Goal: Information Seeking & Learning: Stay updated

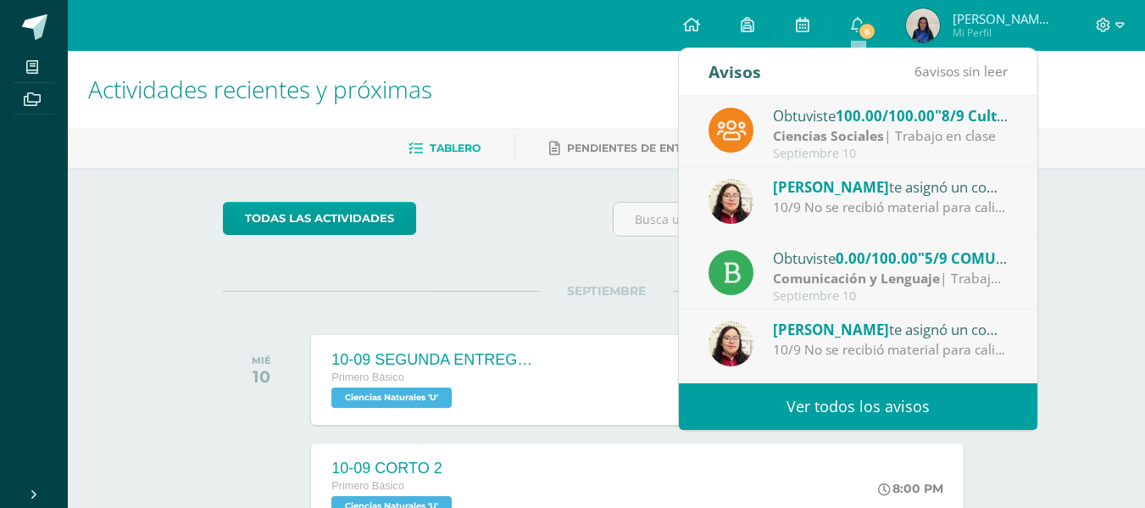
click at [897, 147] on div "Septiembre 10" at bounding box center [891, 154] width 236 height 14
click at [932, 143] on div "Obtuviste 100.00/100.00 "8/9 Cultura [PERSON_NAME]" en Ciencias Sociales Cienci…" at bounding box center [1037, 239] width 717 height 287
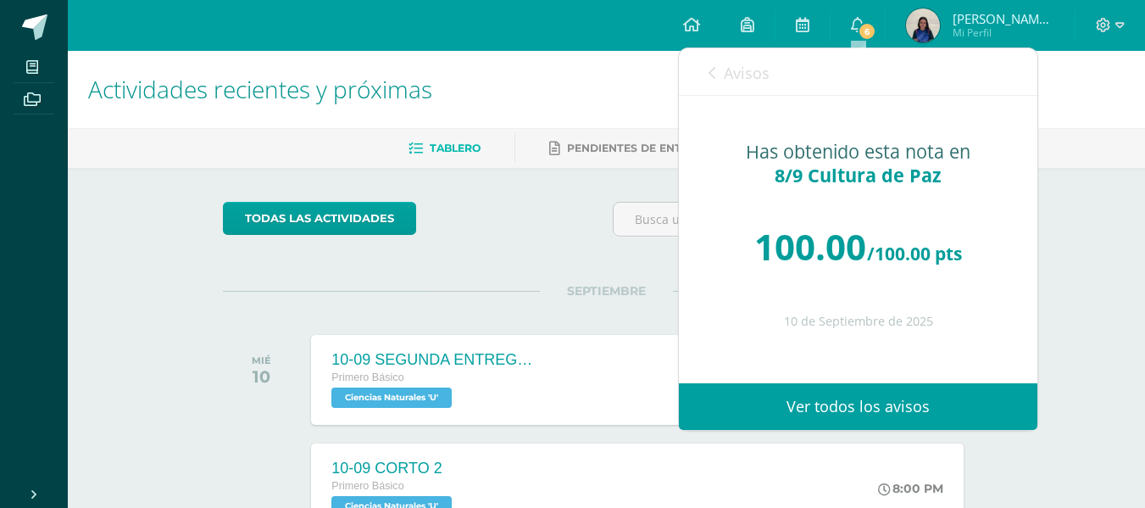
click at [708, 77] on icon at bounding box center [711, 73] width 7 height 14
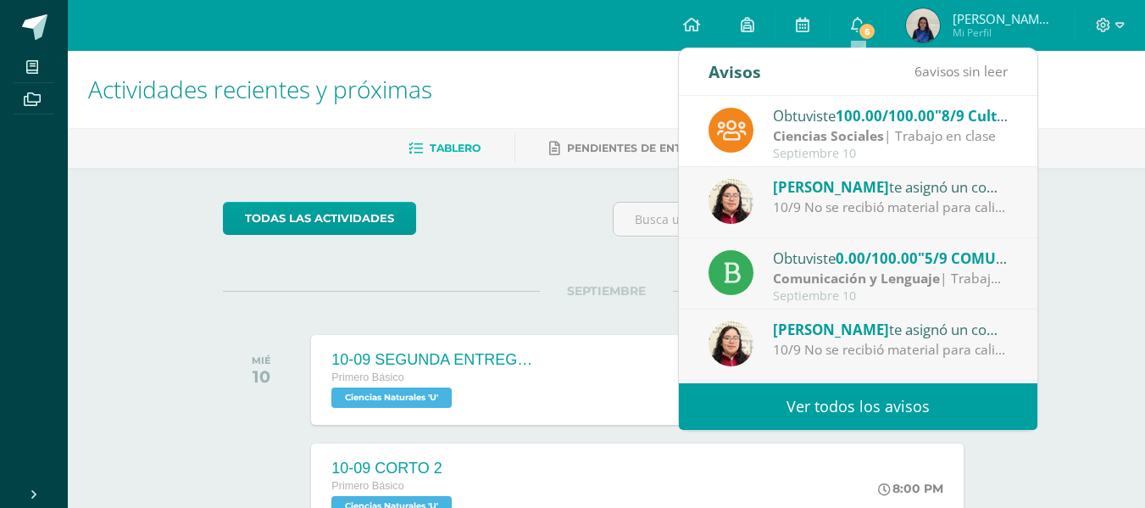
click at [867, 199] on div "10/9 No se recibió material para calificar." at bounding box center [891, 206] width 236 height 19
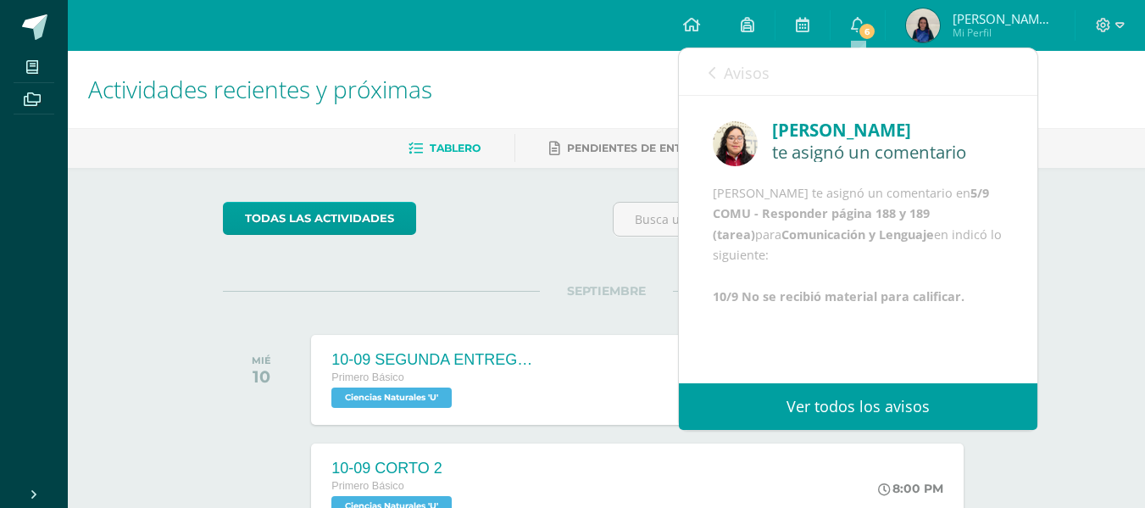
click at [834, 235] on b "5/9 COMU - Responder página 188 y 189 (tarea)" at bounding box center [851, 214] width 276 height 58
click at [751, 241] on b "5/9 COMU - Responder página 188 y 189 (tarea)" at bounding box center [851, 214] width 276 height 58
click at [720, 75] on link "Avisos" at bounding box center [738, 72] width 61 height 48
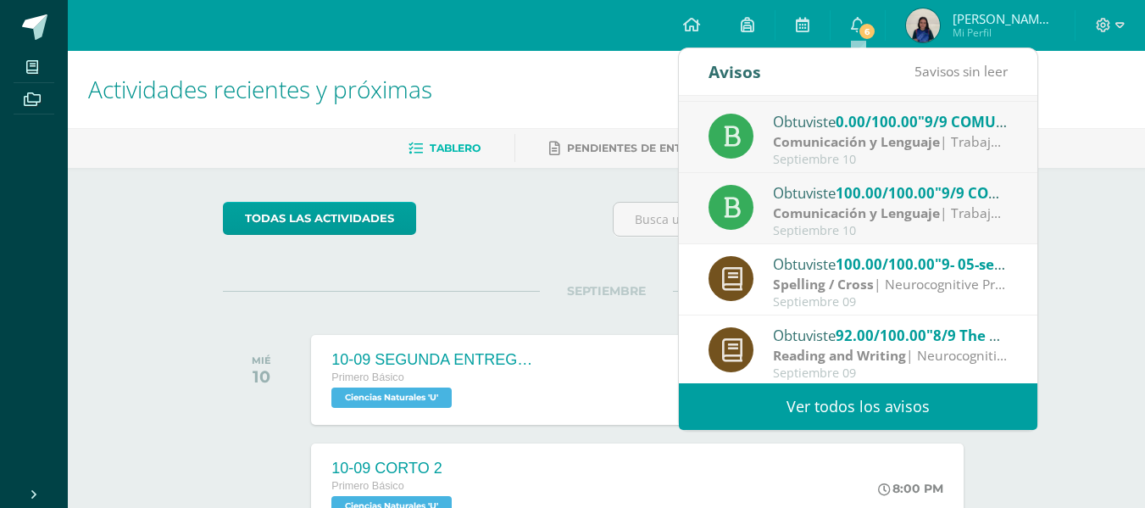
scroll to position [282, 0]
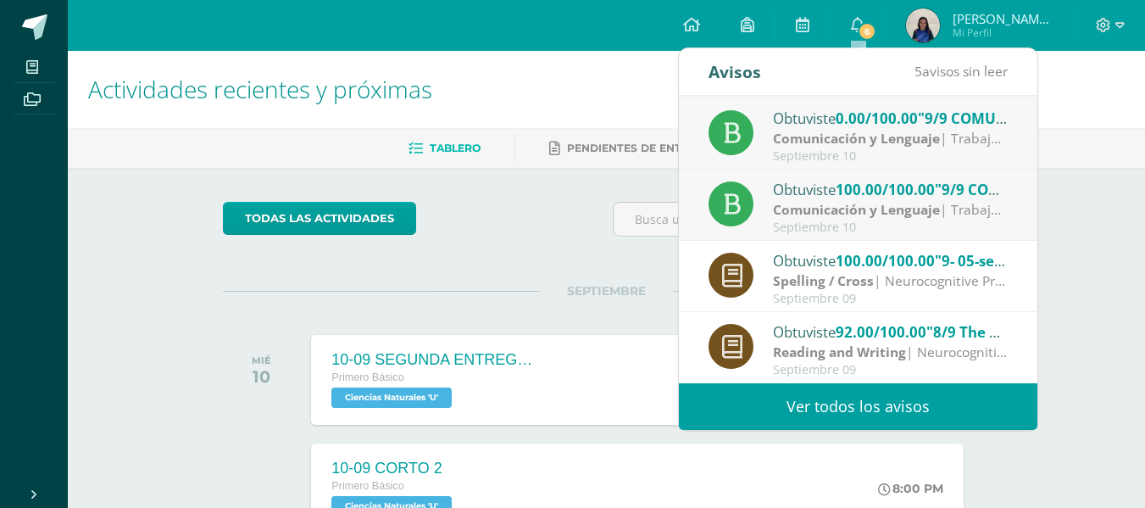
click at [924, 256] on span "100.00/100.00" at bounding box center [884, 260] width 99 height 19
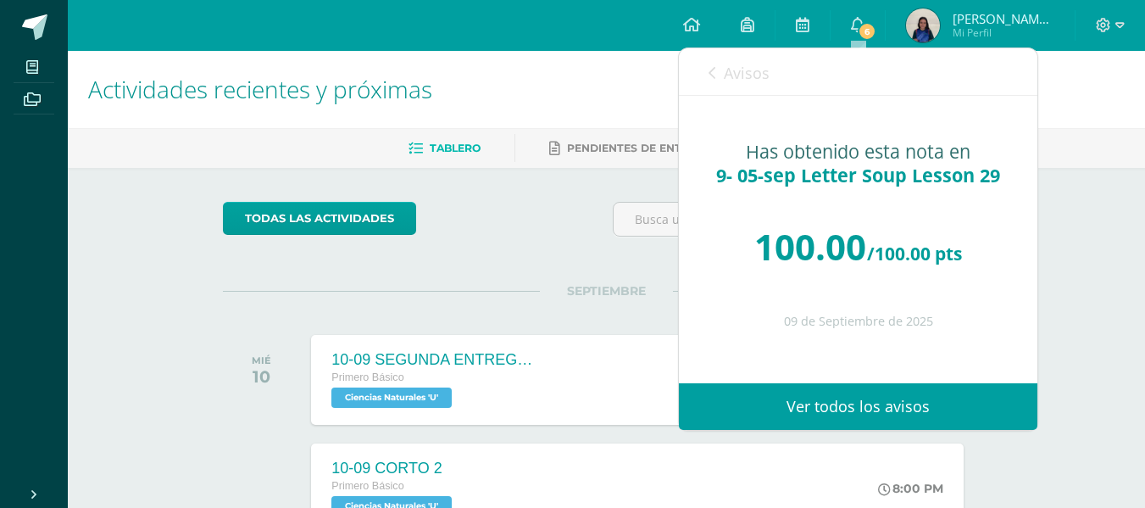
click at [716, 64] on link "Avisos" at bounding box center [738, 72] width 61 height 48
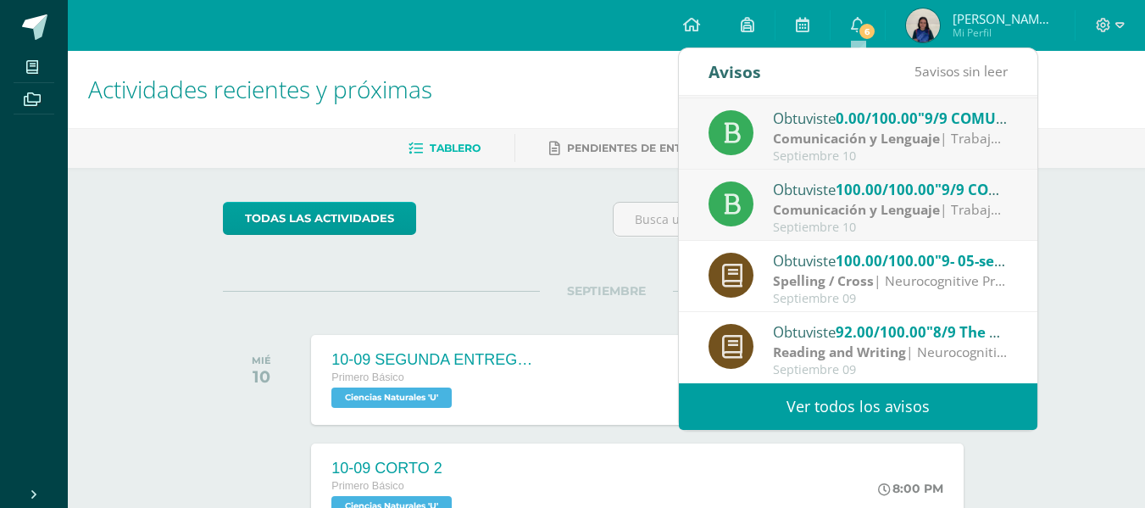
click at [916, 211] on strong "Comunicación y Lenguaje" at bounding box center [856, 209] width 167 height 19
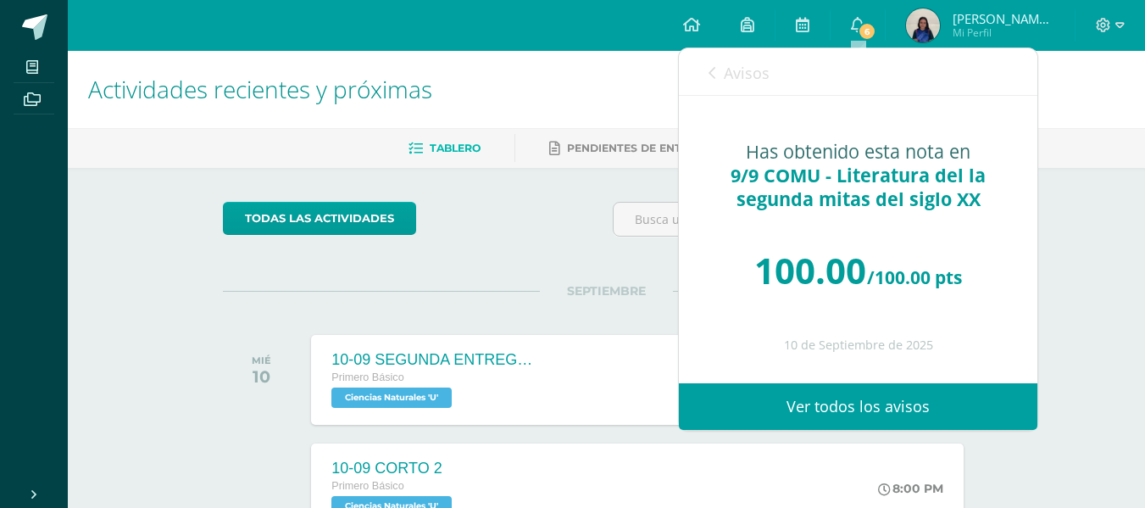
click at [717, 72] on link "Avisos" at bounding box center [738, 72] width 61 height 48
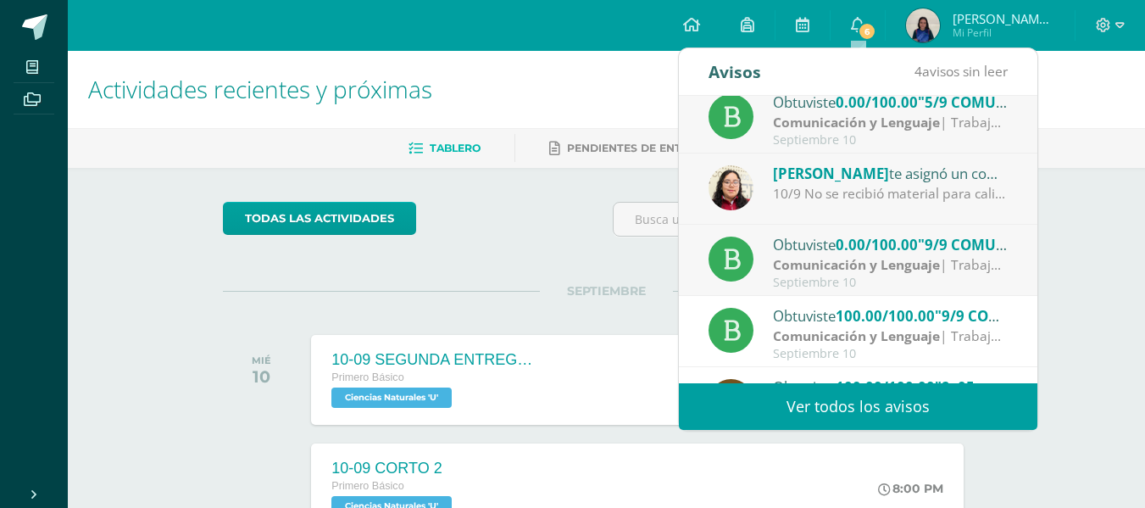
scroll to position [153, 0]
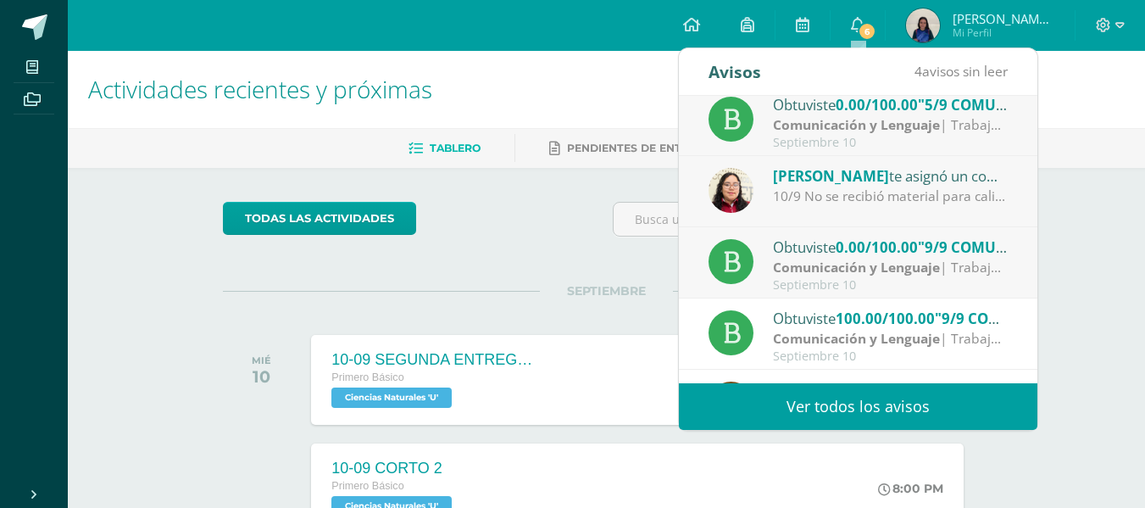
click at [905, 207] on div "[PERSON_NAME] te asignó un comentario en '9/9 COMU - Línea de tiempo de la lite…" at bounding box center [858, 191] width 358 height 71
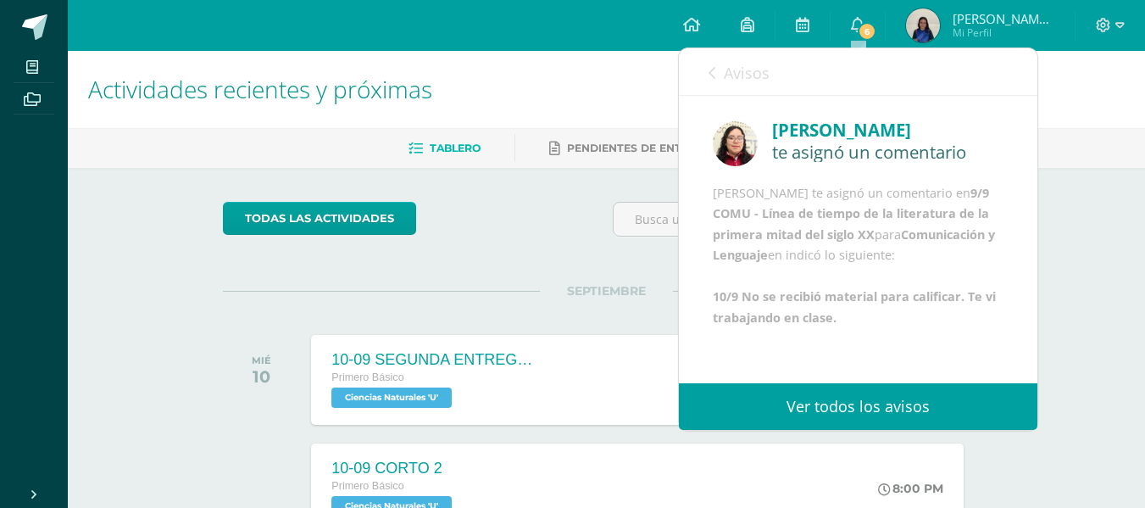
click at [693, 62] on div "Avisos 3 avisos sin leer Avisos" at bounding box center [858, 71] width 358 height 47
click at [705, 70] on div "Avisos 3 avisos sin leer Avisos" at bounding box center [858, 71] width 358 height 47
click at [723, 72] on link "Avisos" at bounding box center [738, 72] width 61 height 48
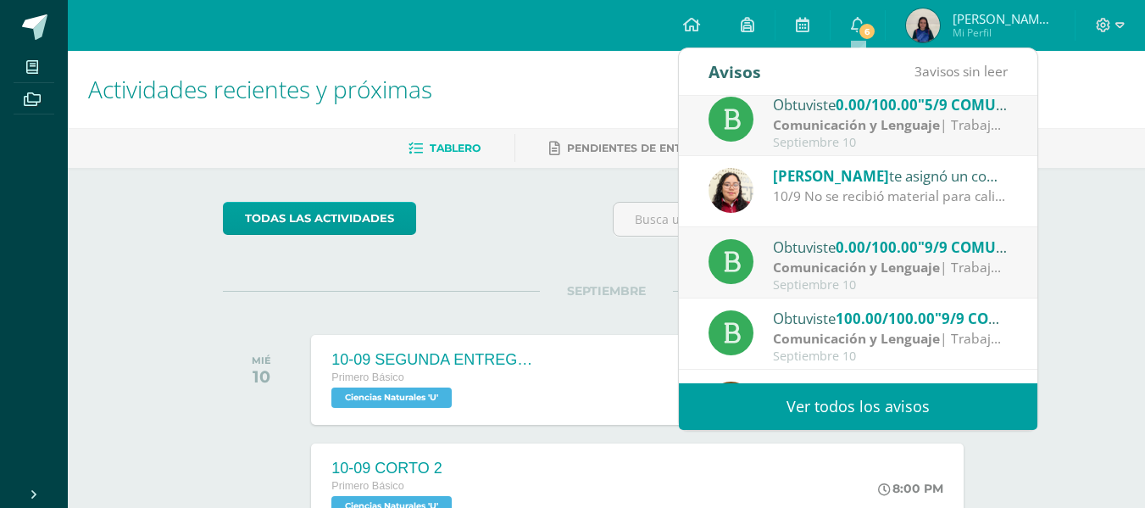
click at [848, 259] on strong "Comunicación y Lenguaje" at bounding box center [856, 267] width 167 height 19
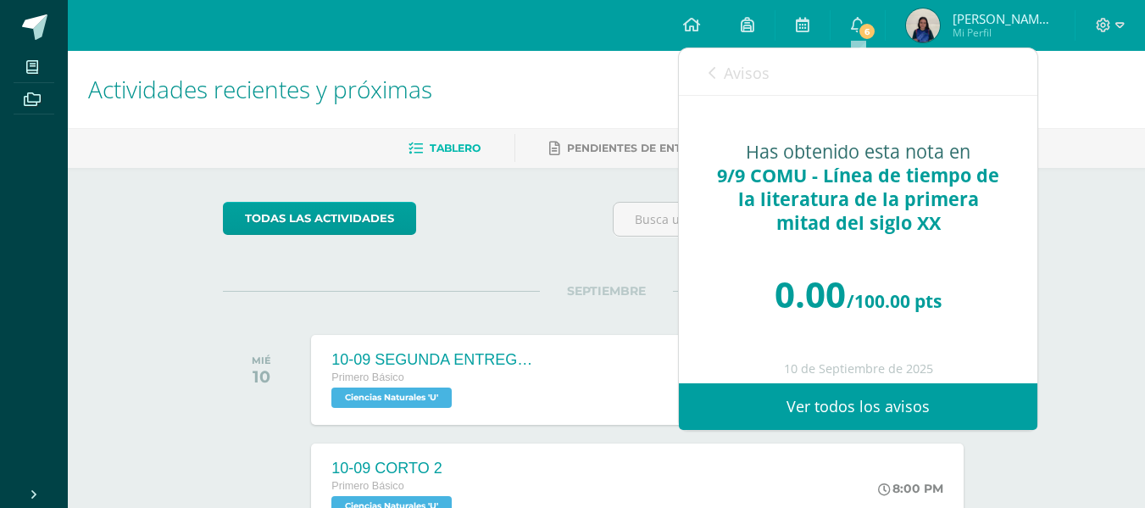
click at [703, 63] on div "Avisos 2 avisos sin leer Avisos" at bounding box center [858, 71] width 358 height 47
click at [713, 78] on icon at bounding box center [711, 73] width 7 height 14
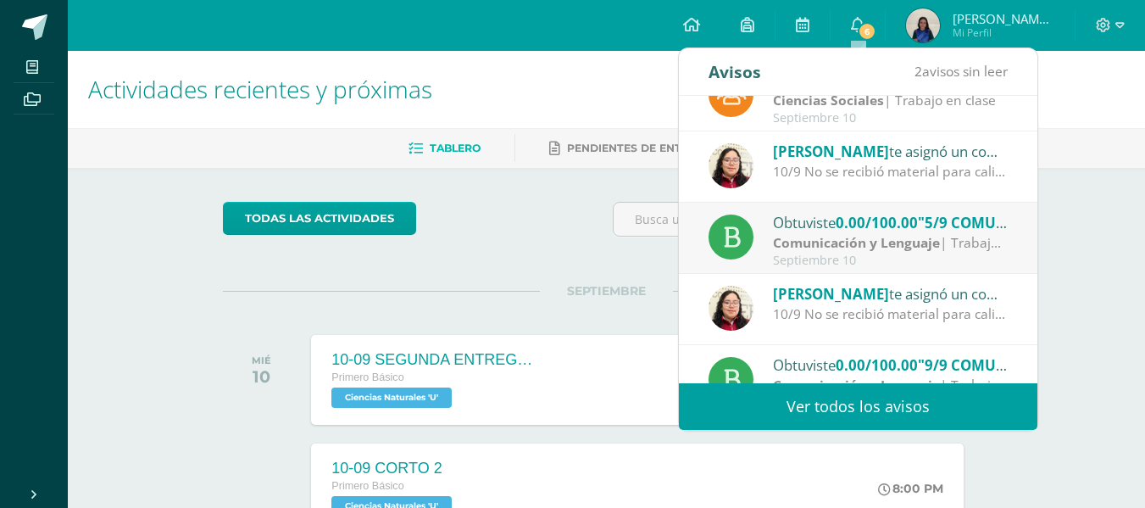
scroll to position [35, 0]
click at [912, 250] on strong "Comunicación y Lenguaje" at bounding box center [856, 243] width 167 height 19
click at [837, 222] on div "Obtuviste 0.00/100.00 "5/9 COMU - Responder página 188 y 189 (tarea)" en Comuni…" at bounding box center [891, 223] width 236 height 22
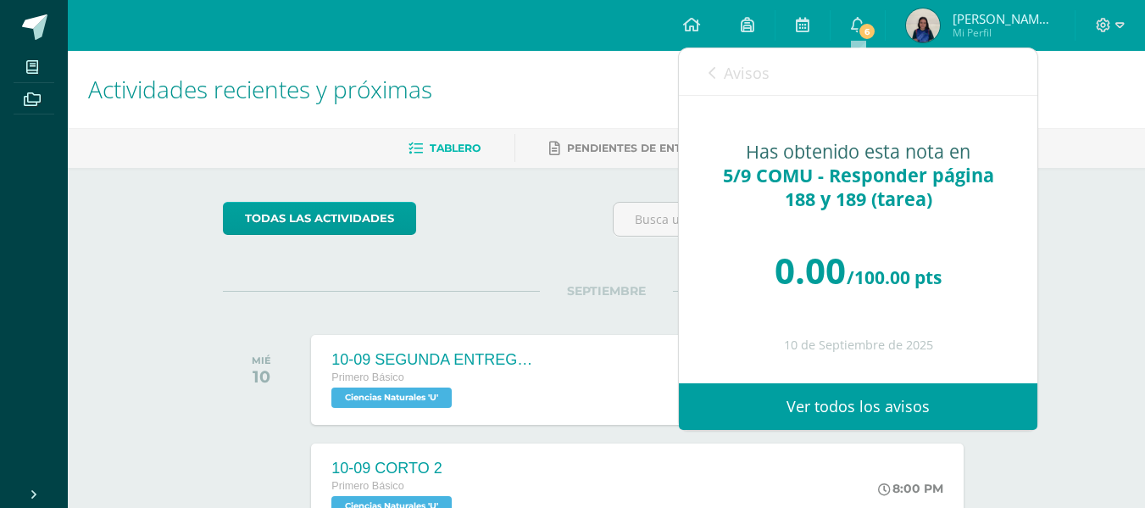
click at [719, 72] on link "Avisos" at bounding box center [738, 72] width 61 height 48
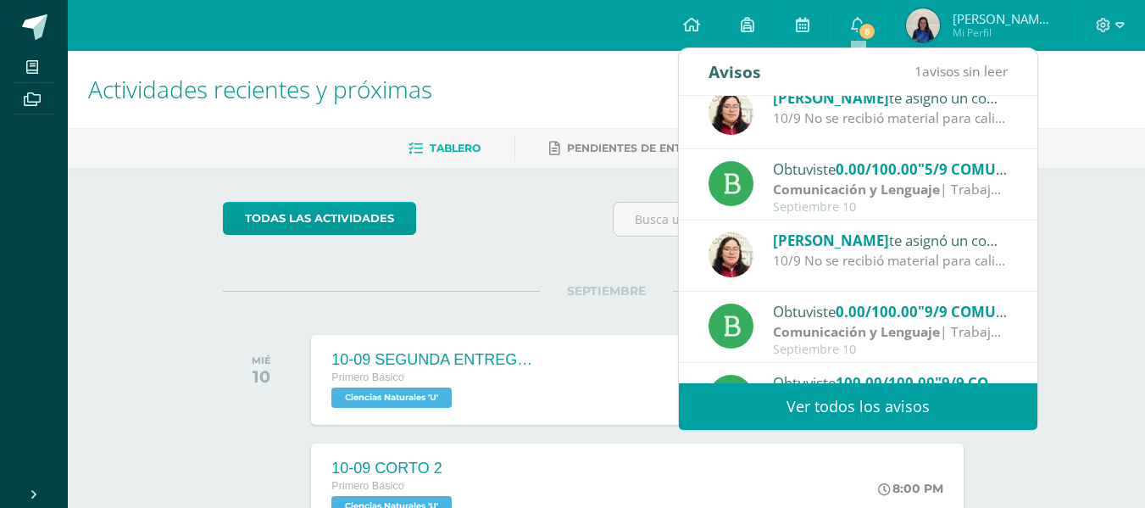
scroll to position [101, 0]
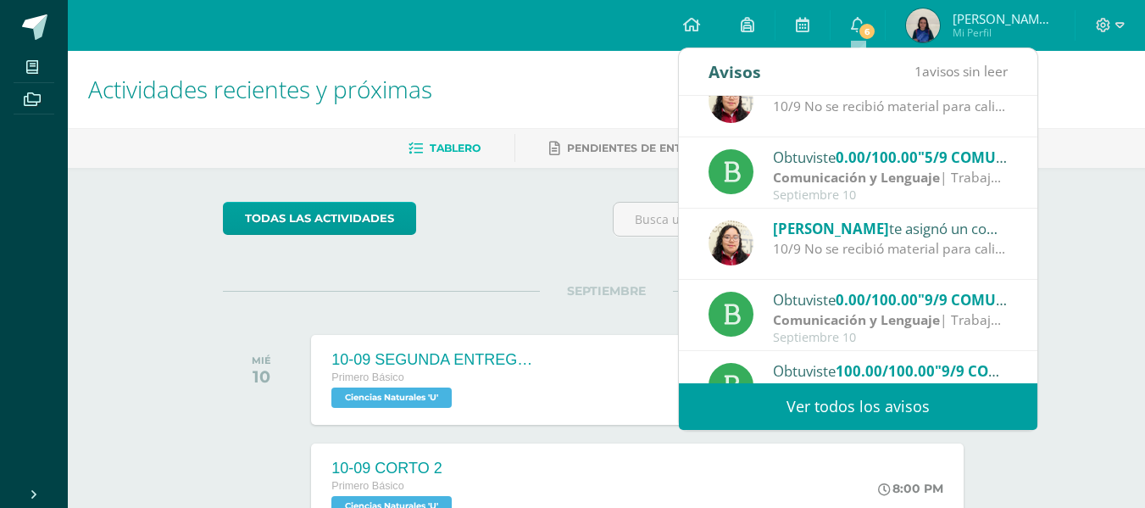
click at [844, 312] on strong "Comunicación y Lenguaje" at bounding box center [856, 319] width 167 height 19
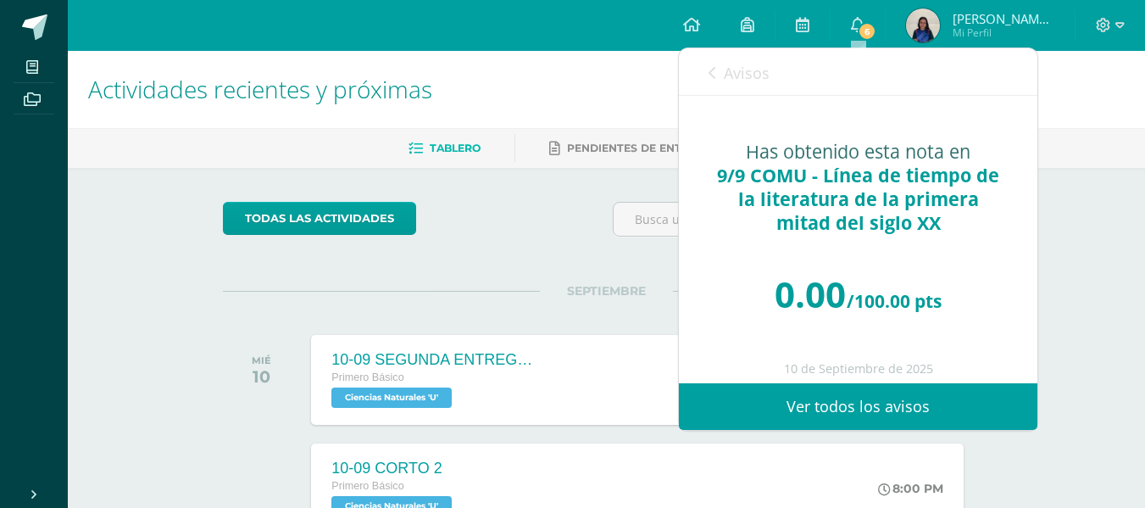
click at [730, 64] on span "Avisos" at bounding box center [747, 73] width 46 height 20
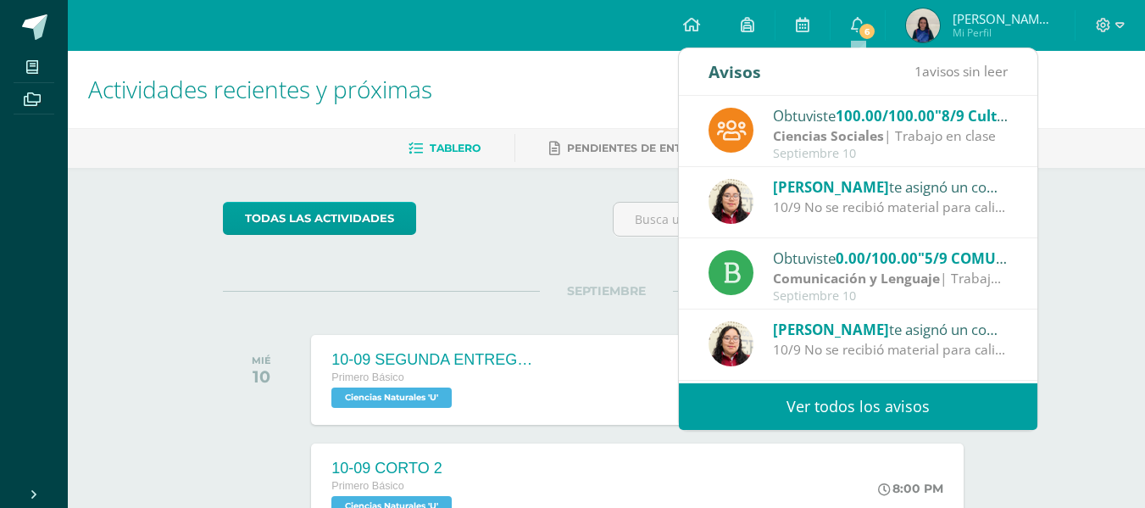
scroll to position [0, 0]
click at [863, 172] on div "[PERSON_NAME] te asignó un comentario en '5/9 COMU - Responder página 188 y 189…" at bounding box center [858, 202] width 358 height 71
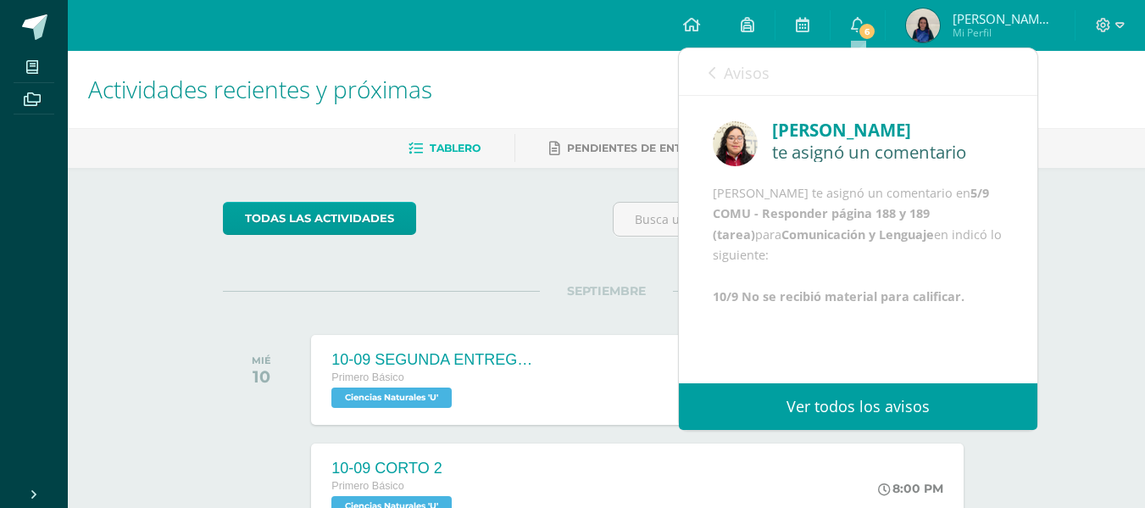
click at [719, 64] on link "Avisos" at bounding box center [738, 72] width 61 height 48
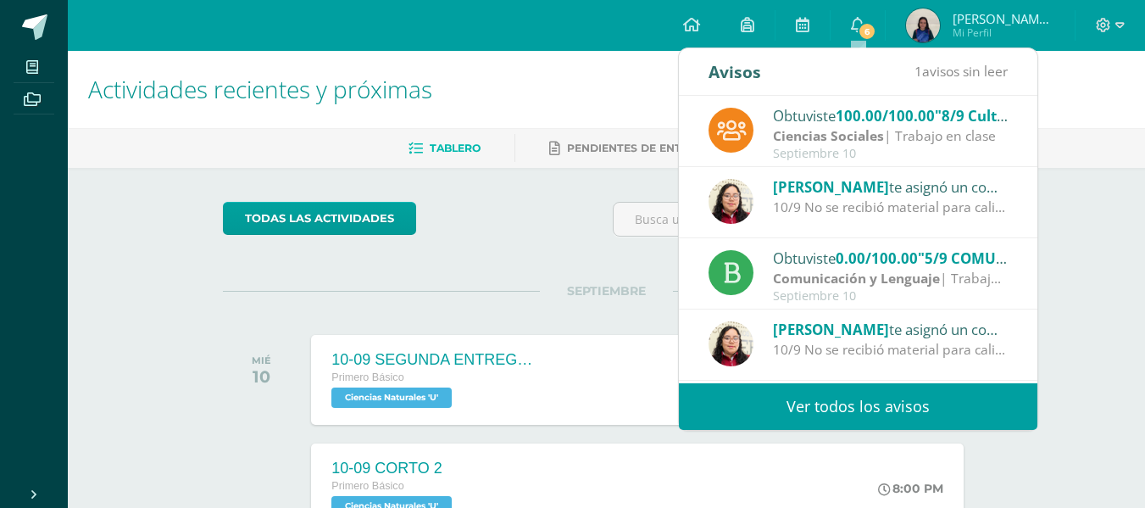
click at [834, 256] on div "Obtuviste 0.00/100.00 "5/9 COMU - Responder página 188 y 189 (tarea)" en Comuni…" at bounding box center [891, 258] width 236 height 22
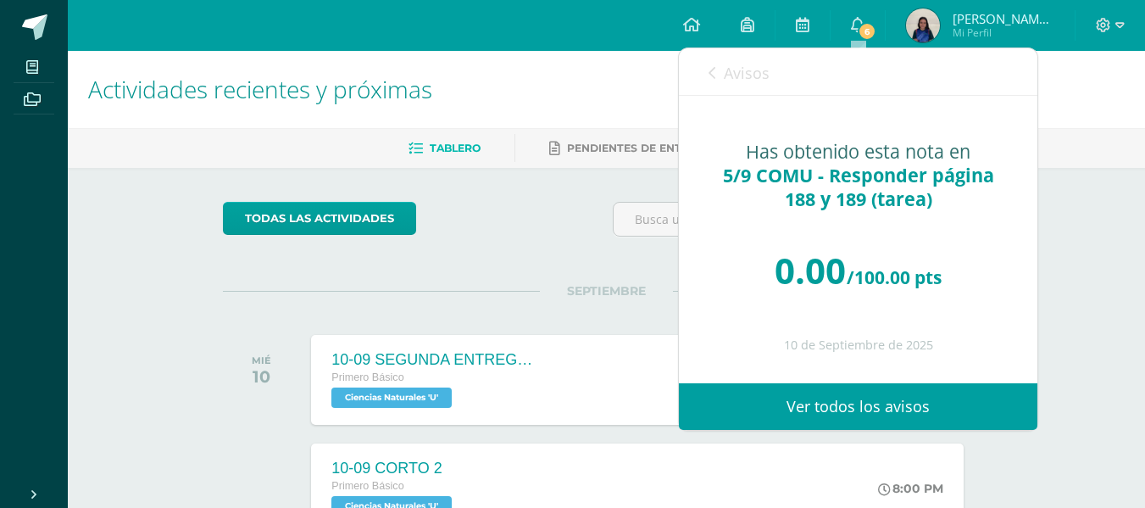
click at [702, 75] on div "Avisos 1 avisos sin leer Avisos" at bounding box center [858, 71] width 358 height 47
click at [709, 75] on icon at bounding box center [711, 73] width 7 height 14
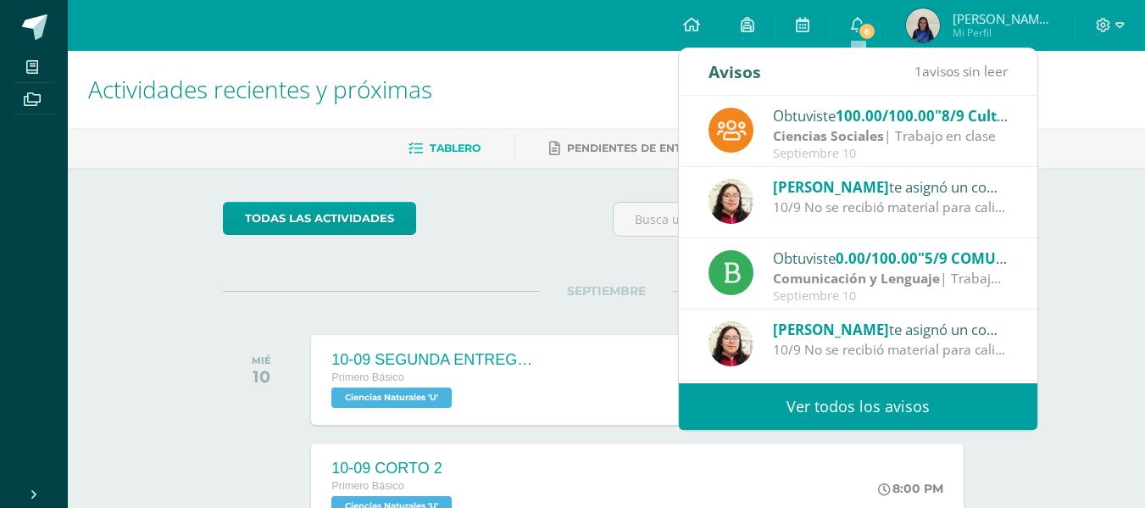
scroll to position [53, 0]
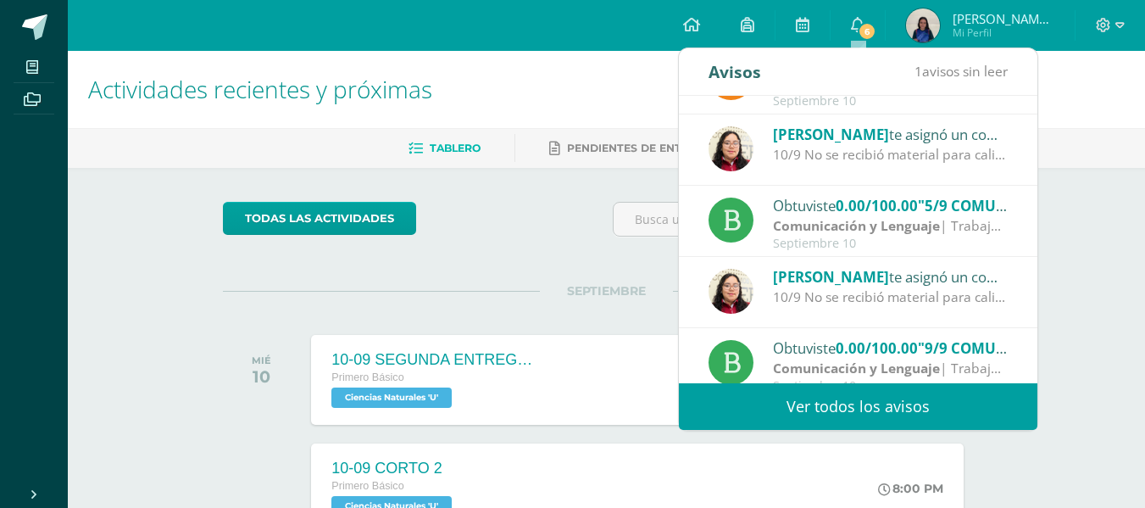
click at [928, 81] on div "1 avisos sin leer" at bounding box center [960, 71] width 93 height 47
click at [829, 394] on link "Ver todos los avisos" at bounding box center [858, 406] width 358 height 47
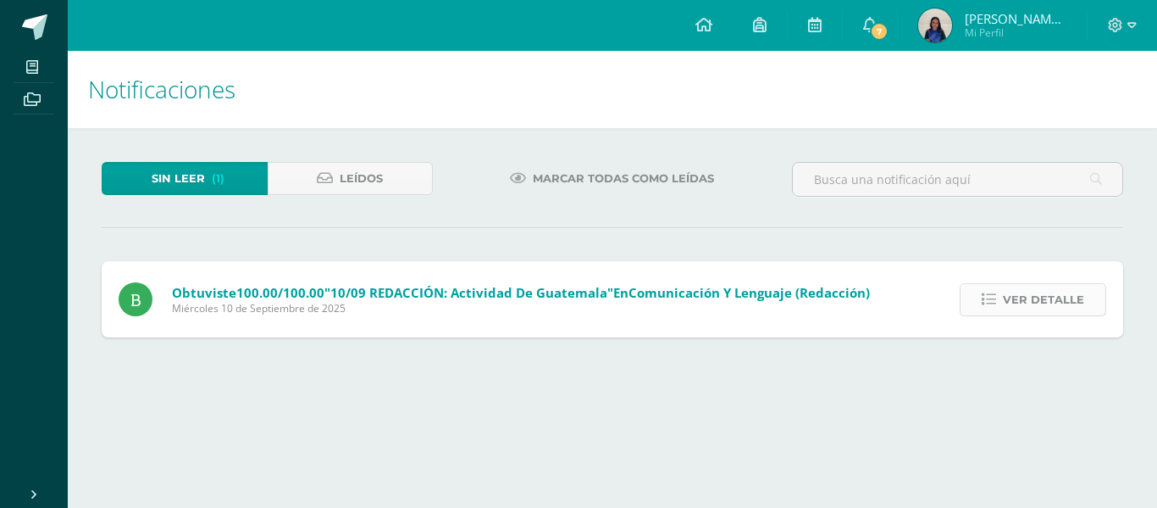
click at [1026, 301] on span "Ver detalle" at bounding box center [1043, 299] width 81 height 31
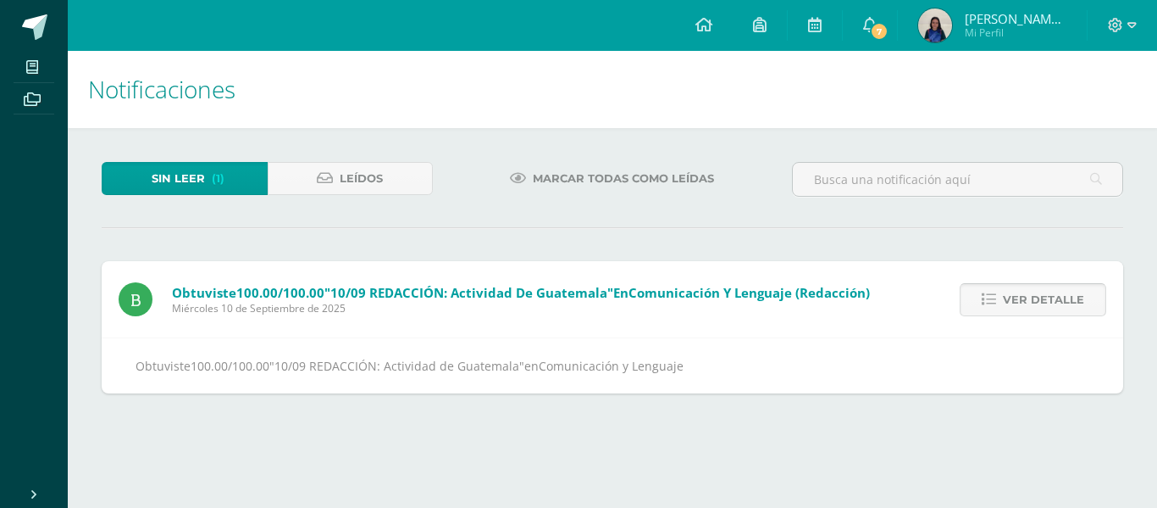
click at [1026, 301] on span "Ver detalle" at bounding box center [1043, 299] width 81 height 31
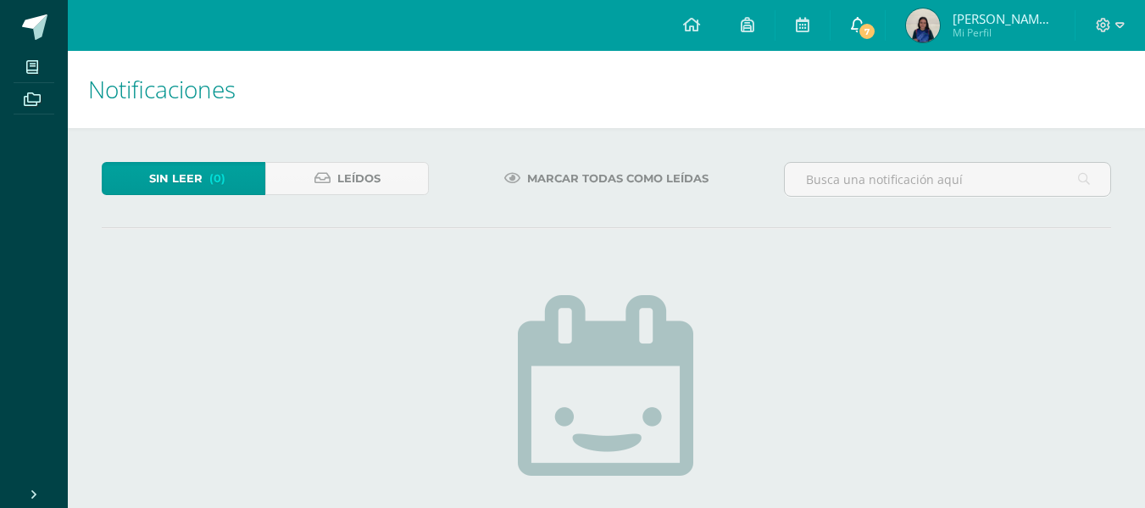
click at [861, 33] on span "7" at bounding box center [866, 31] width 19 height 19
click at [1083, 175] on icon at bounding box center [1084, 179] width 12 height 35
click at [860, 39] on link "0" at bounding box center [857, 25] width 54 height 51
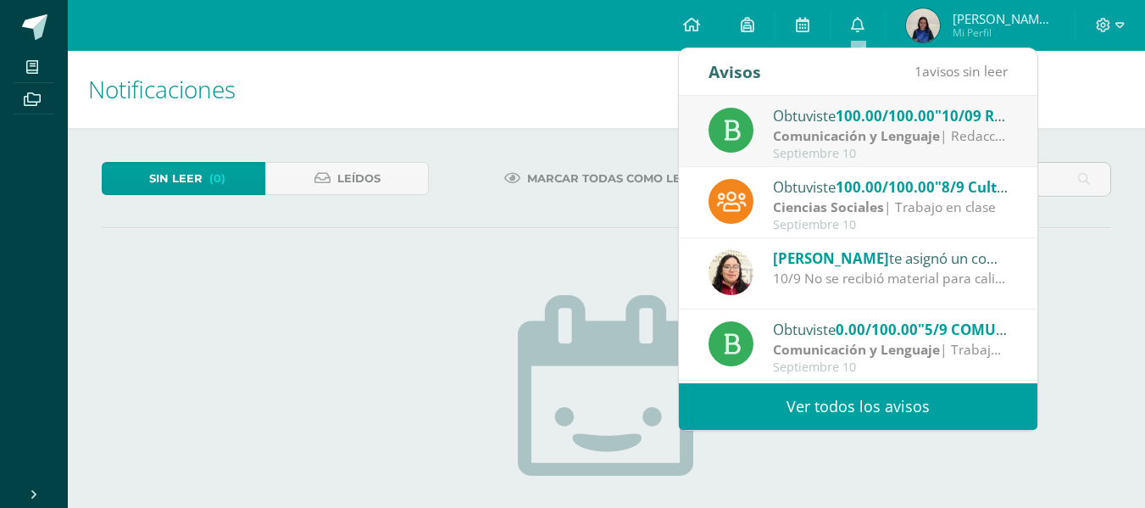
click at [618, 109] on h1 "Notificaciones" at bounding box center [606, 89] width 1036 height 77
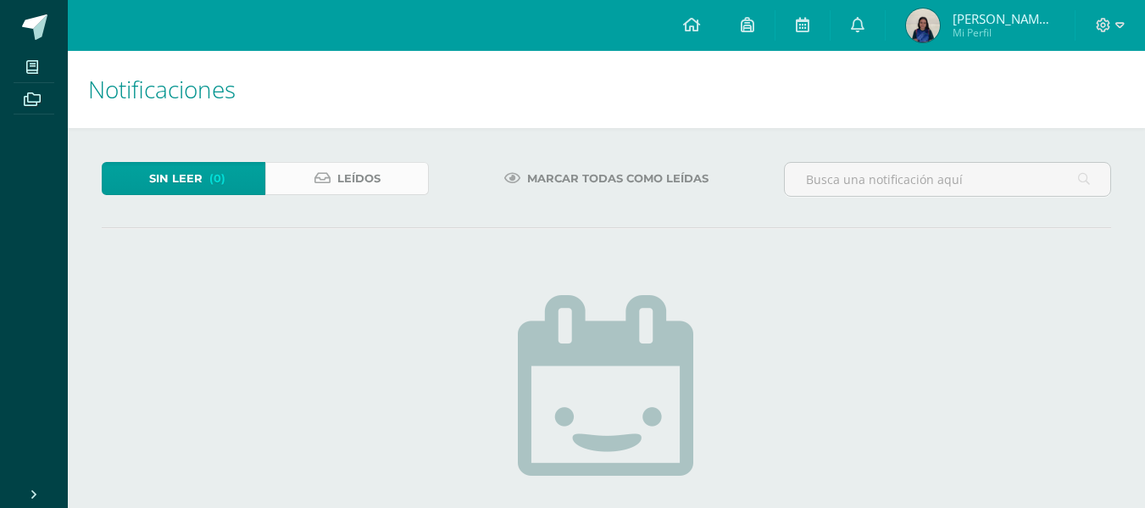
click at [360, 170] on span "Leídos" at bounding box center [358, 178] width 43 height 31
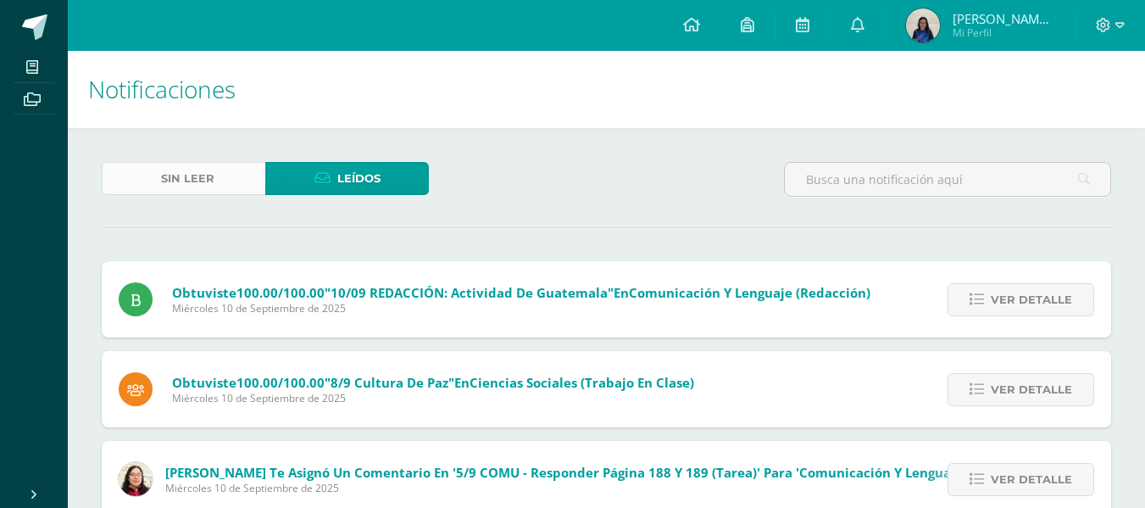
click at [214, 188] on link "Sin leer" at bounding box center [184, 178] width 164 height 33
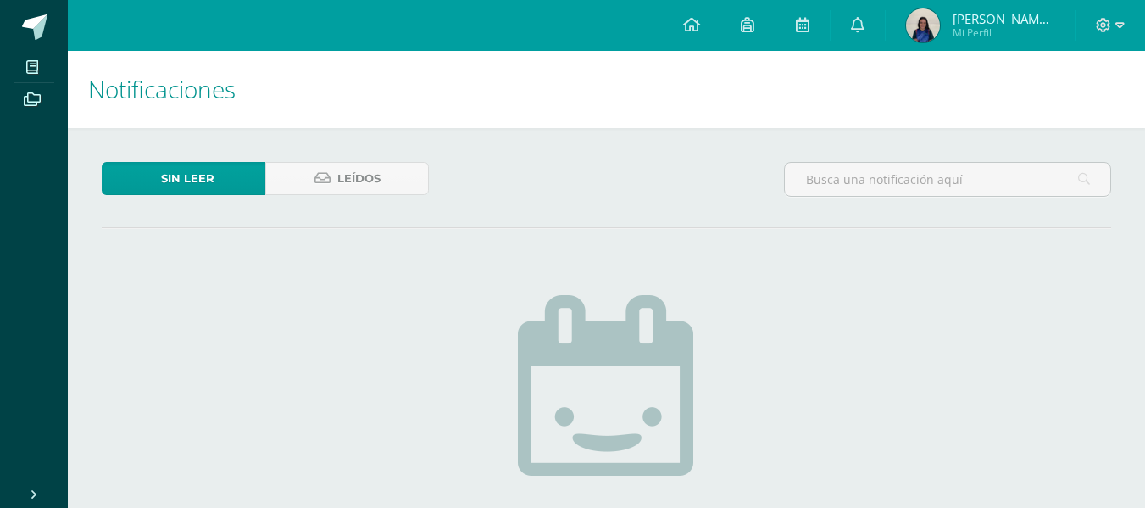
click at [863, 51] on h1 "Notificaciones" at bounding box center [606, 89] width 1036 height 77
click at [859, 46] on link at bounding box center [857, 25] width 54 height 51
